Goal: Navigation & Orientation: Find specific page/section

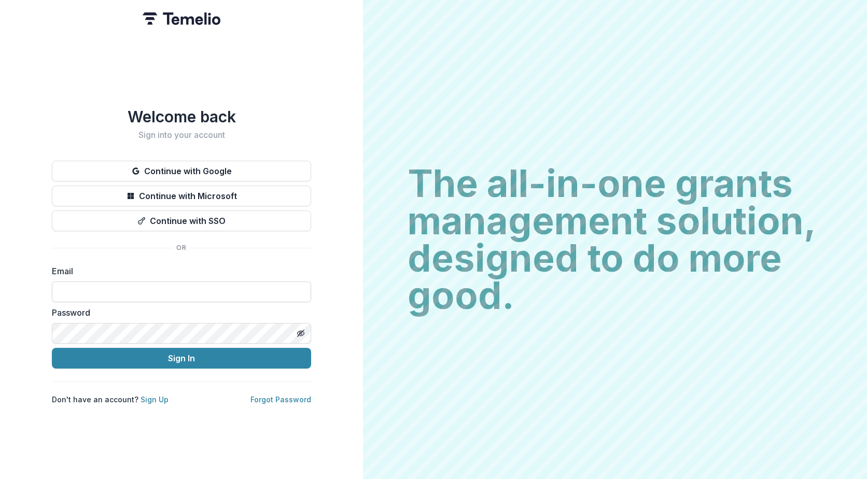
click at [117, 286] on input at bounding box center [181, 291] width 259 height 21
type input "**********"
click at [52, 348] on button "Sign In" at bounding box center [181, 358] width 259 height 21
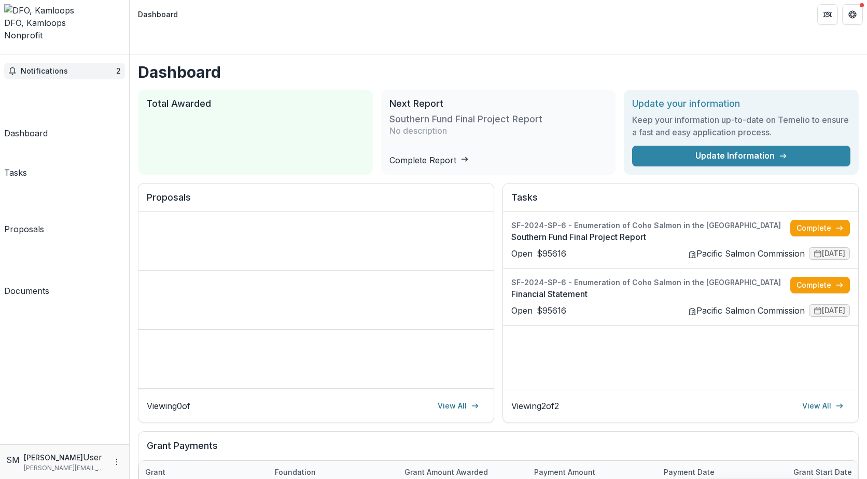
click at [50, 67] on span "Notifications" at bounding box center [68, 71] width 95 height 9
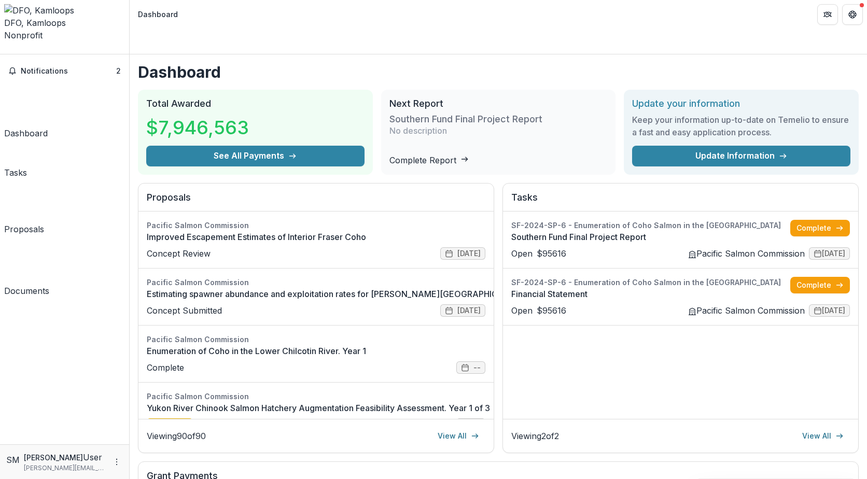
drag, startPoint x: 90, startPoint y: 172, endPoint x: 89, endPoint y: 154, distance: 17.6
click at [90, 172] on div "Notifications 2 Unread 2 Archived SM [PERSON_NAME] changed the status of Financ…" at bounding box center [64, 249] width 129 height 390
click at [27, 166] on div "Tasks" at bounding box center [15, 172] width 23 height 12
